Goal: Transaction & Acquisition: Purchase product/service

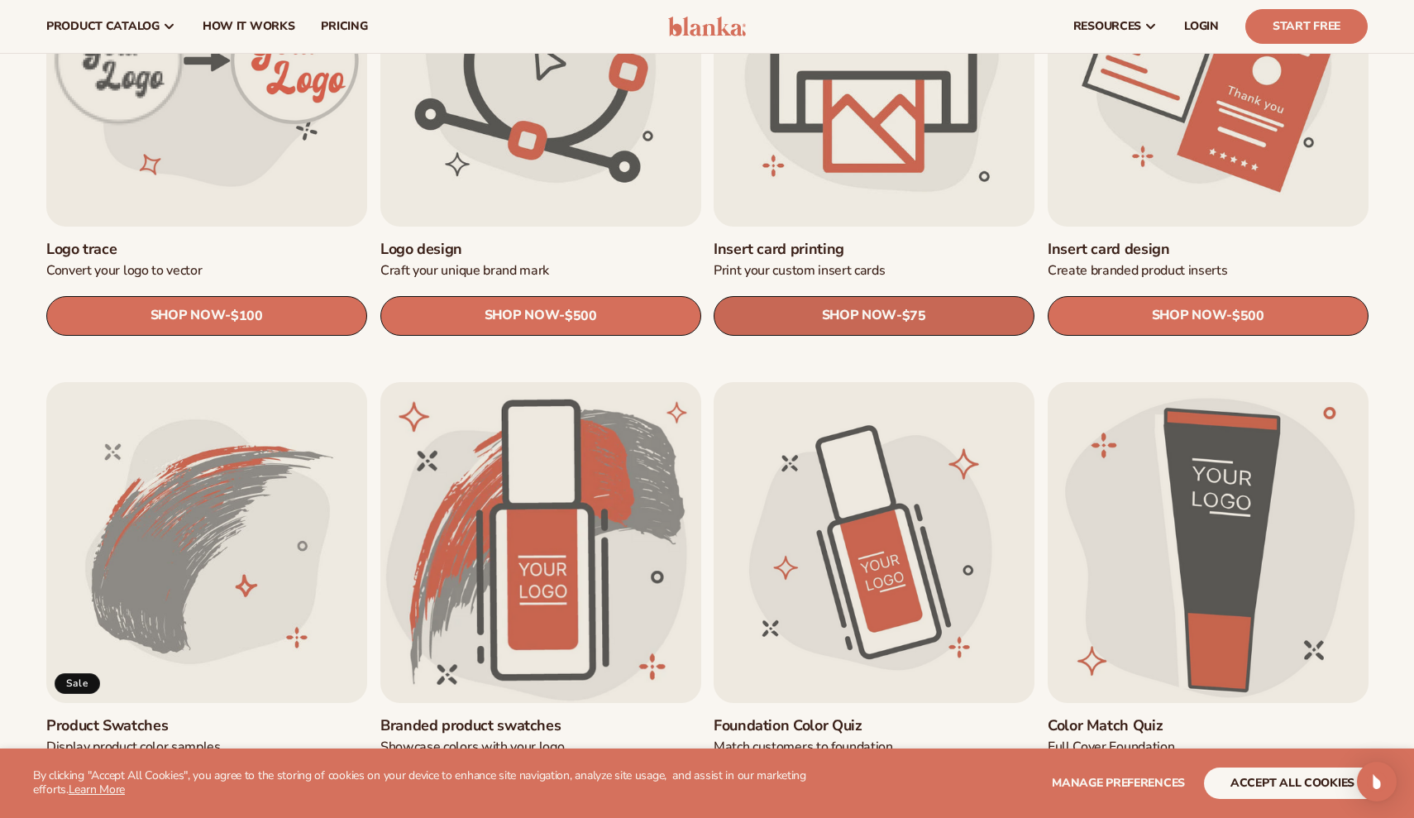
scroll to position [649, 0]
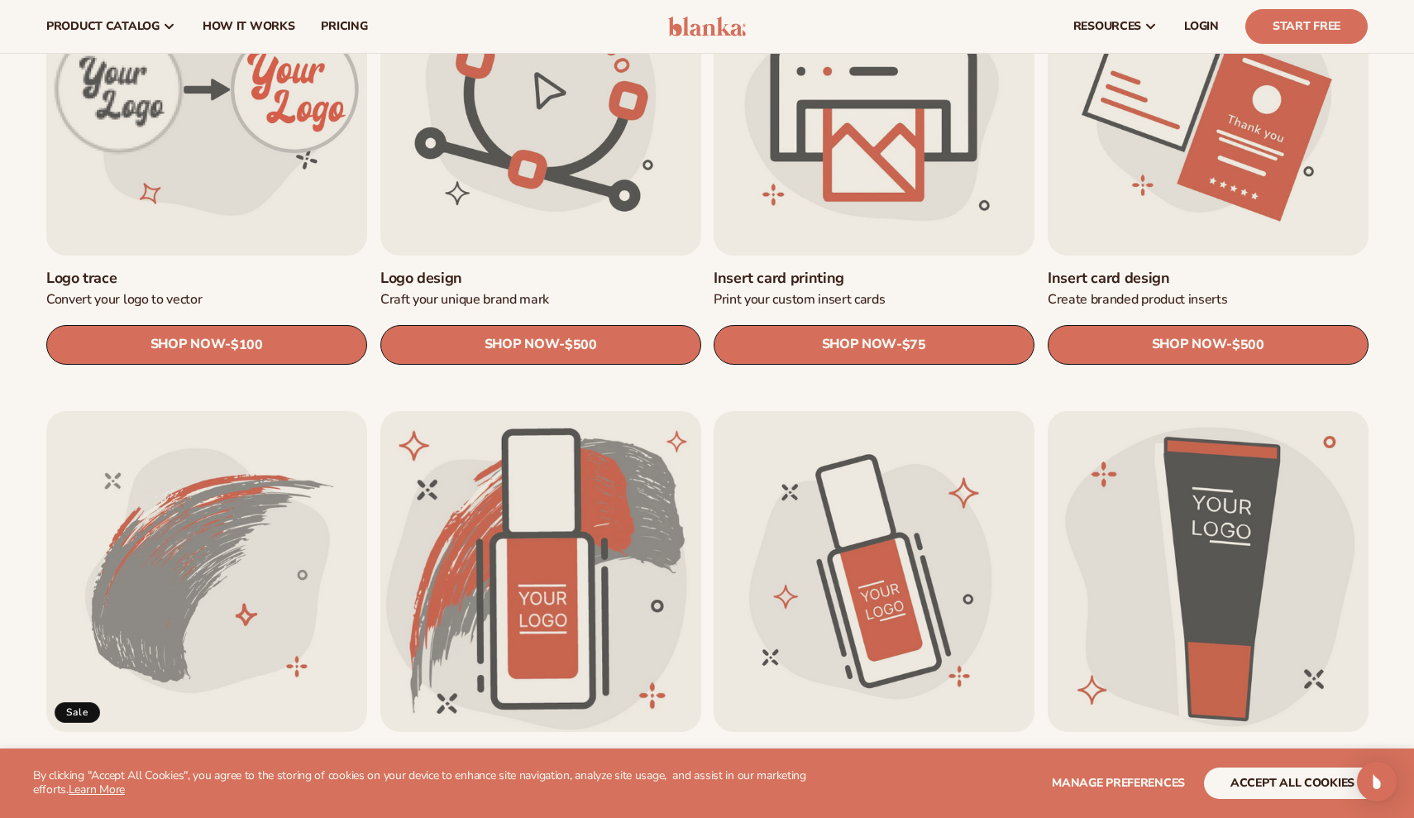
click at [913, 269] on link "Insert card printing" at bounding box center [874, 278] width 321 height 19
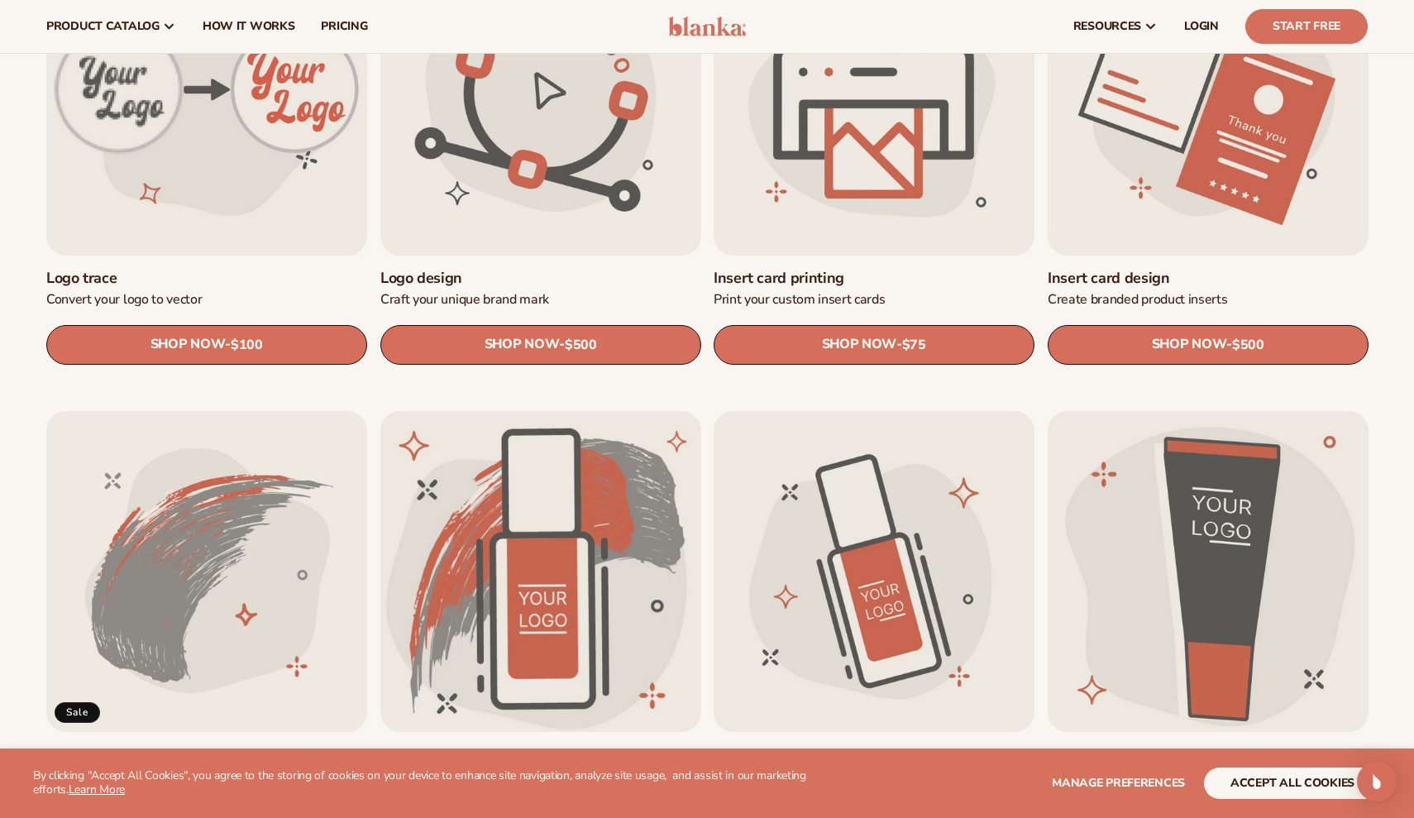
click at [1187, 269] on link "Insert card design" at bounding box center [1208, 278] width 321 height 19
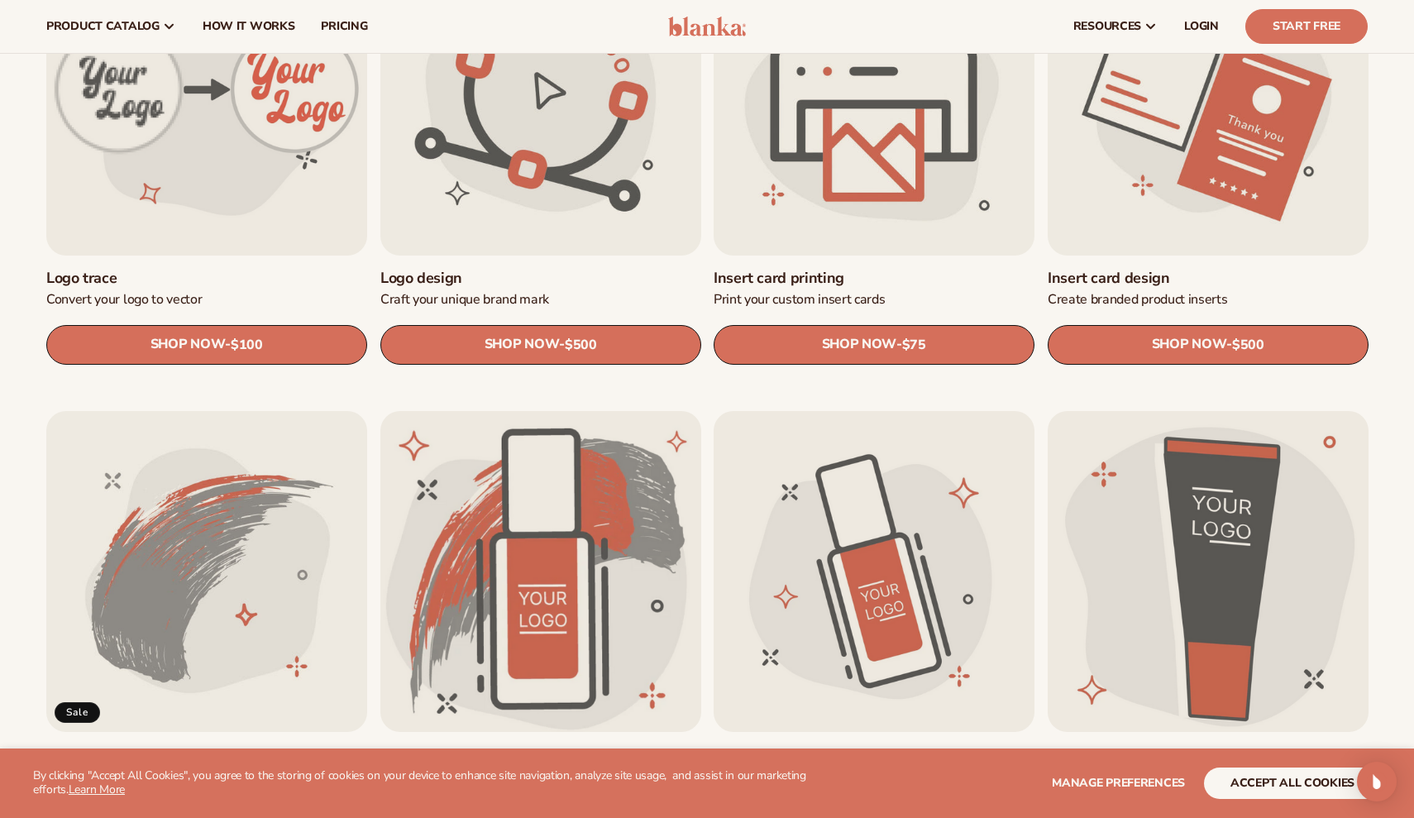
click at [896, 269] on link "Insert card printing" at bounding box center [874, 278] width 321 height 19
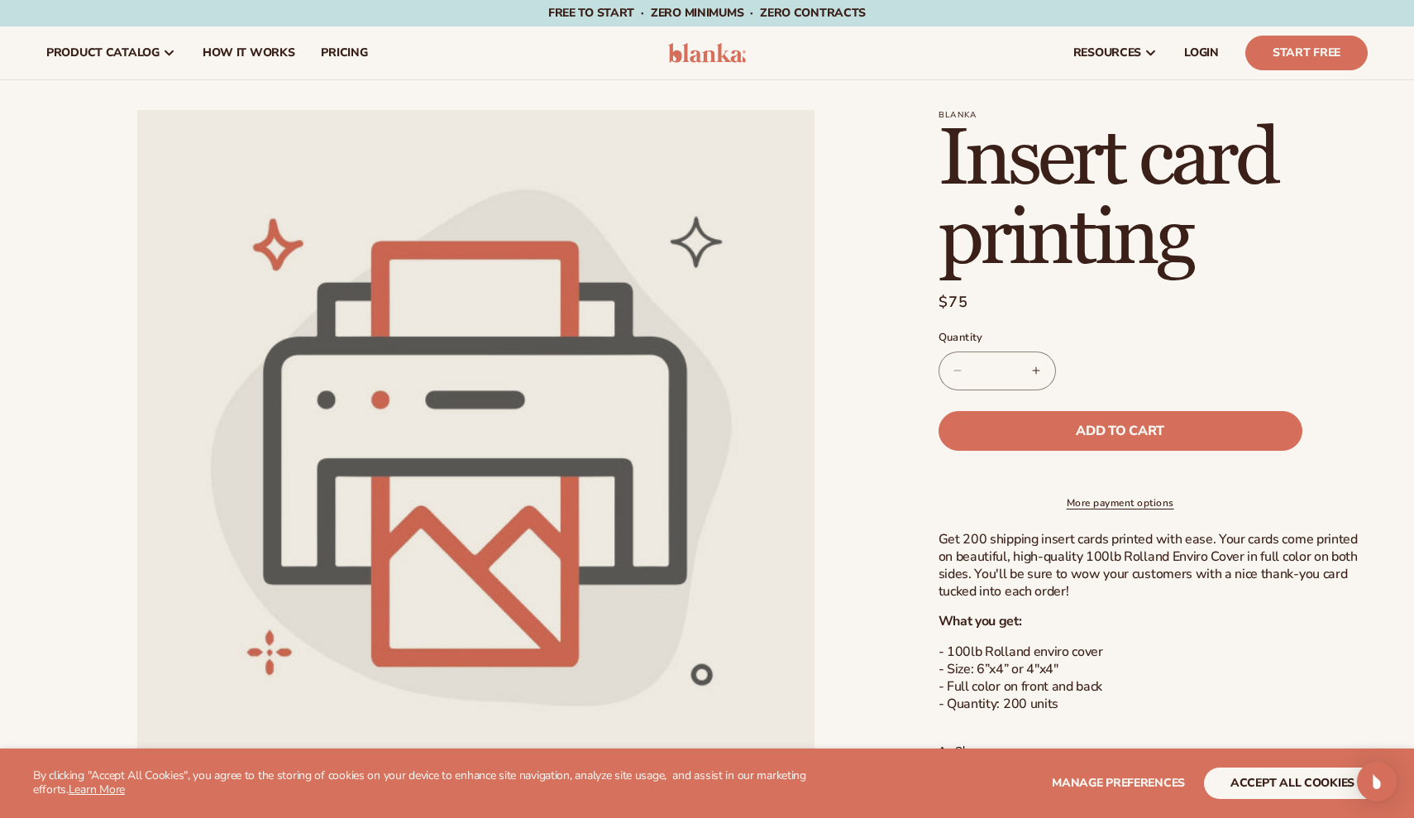
click at [1132, 187] on h1 "Insert card printing" at bounding box center [1153, 199] width 429 height 159
click at [1323, 268] on h1 "Insert card printing" at bounding box center [1153, 199] width 429 height 159
click at [1318, 246] on h1 "Insert card printing" at bounding box center [1153, 199] width 429 height 159
